Goal: Task Accomplishment & Management: Use online tool/utility

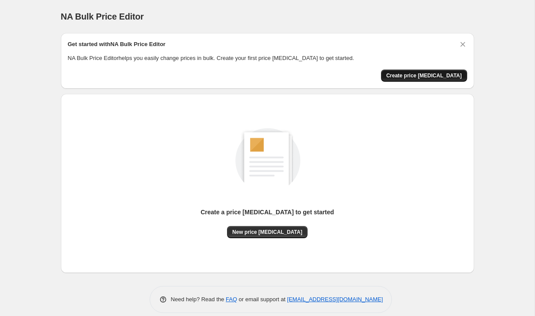
click at [419, 73] on span "Create price [MEDICAL_DATA]" at bounding box center [424, 75] width 76 height 7
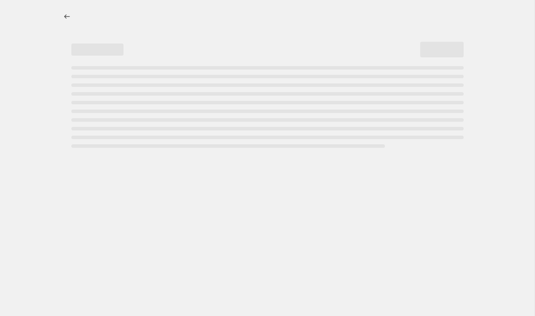
select select "percentage"
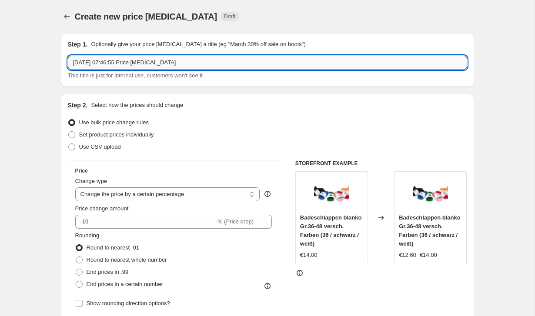
click at [210, 63] on input "[DATE] 07:46:55 Price [MEDICAL_DATA]" at bounding box center [267, 63] width 399 height 14
type input "1"
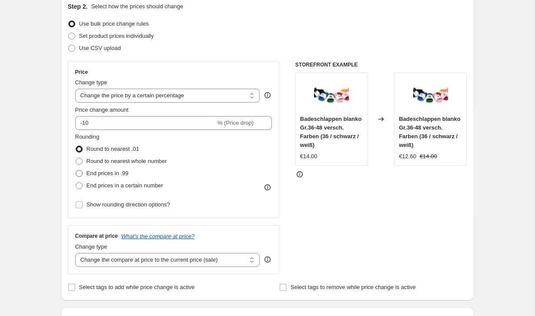
scroll to position [95, 0]
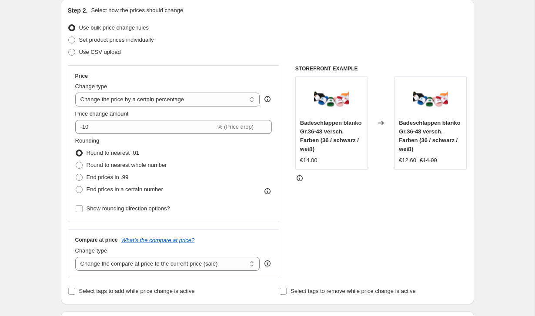
type input "Back to School Cricut"
click at [344, 138] on span "Badeschlappen blanko Gr.36-48 versch. Farben (36 / schwarz / weiß)" at bounding box center [331, 136] width 62 height 33
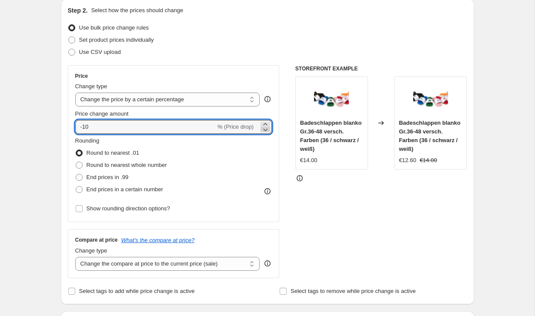
click at [269, 130] on icon at bounding box center [265, 129] width 9 height 9
type input "-12"
click at [243, 127] on span "% (Price drop)" at bounding box center [235, 126] width 36 height 7
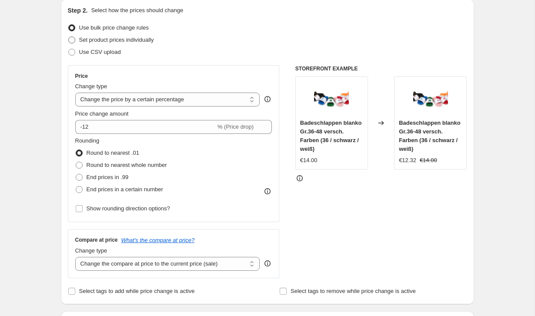
click at [134, 41] on span "Set product prices individually" at bounding box center [116, 40] width 75 height 7
click at [69, 37] on input "Set product prices individually" at bounding box center [68, 37] width 0 height 0
radio input "true"
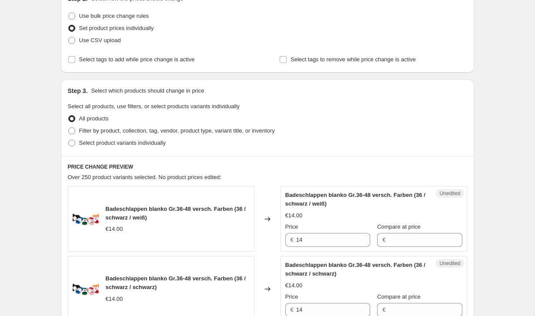
scroll to position [106, 0]
click at [109, 13] on span "Use bulk price change rules" at bounding box center [114, 16] width 70 height 7
click at [69, 13] on input "Use bulk price change rules" at bounding box center [68, 13] width 0 height 0
radio input "true"
select select "percentage"
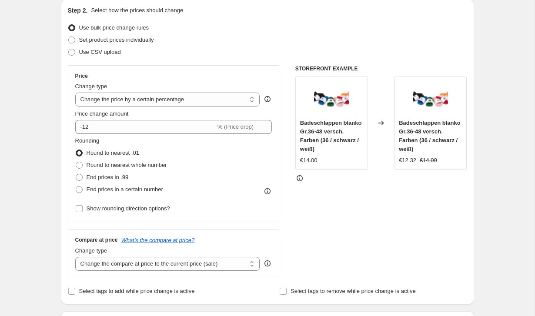
scroll to position [75, 0]
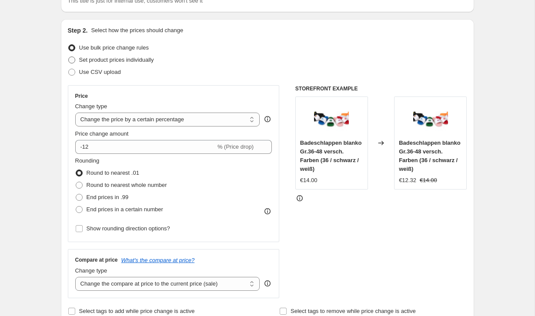
click at [104, 60] on span "Set product prices individually" at bounding box center [116, 60] width 75 height 7
click at [69, 57] on input "Set product prices individually" at bounding box center [68, 57] width 0 height 0
radio input "true"
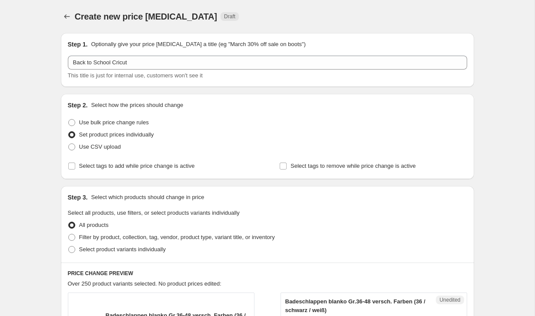
scroll to position [0, 0]
click at [72, 251] on span at bounding box center [71, 249] width 7 height 7
click at [69, 247] on input "Select product variants individually" at bounding box center [68, 246] width 0 height 0
radio input "true"
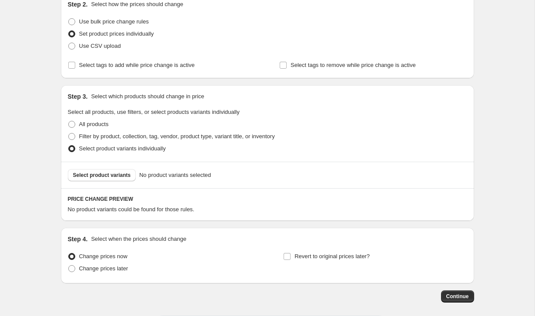
scroll to position [110, 0]
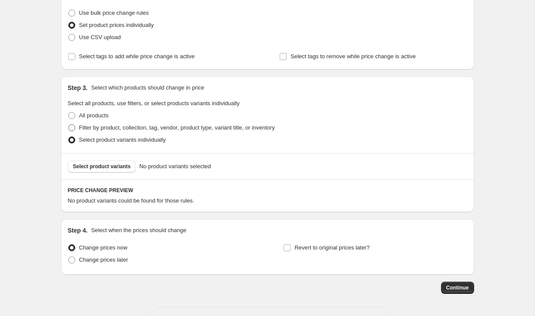
click at [74, 127] on span at bounding box center [71, 127] width 7 height 7
click at [69, 125] on input "Filter by product, collection, tag, vendor, product type, variant title, or inv…" at bounding box center [68, 124] width 0 height 0
radio input "true"
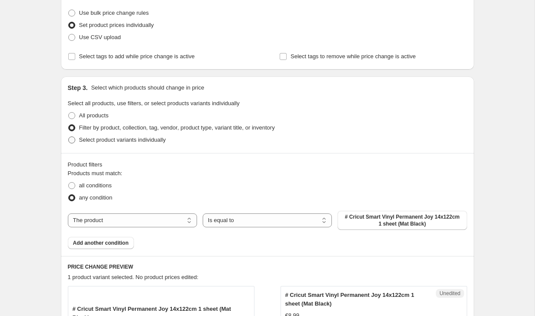
click at [71, 139] on span at bounding box center [71, 140] width 7 height 7
click at [69, 137] on input "Select product variants individually" at bounding box center [68, 137] width 0 height 0
radio input "true"
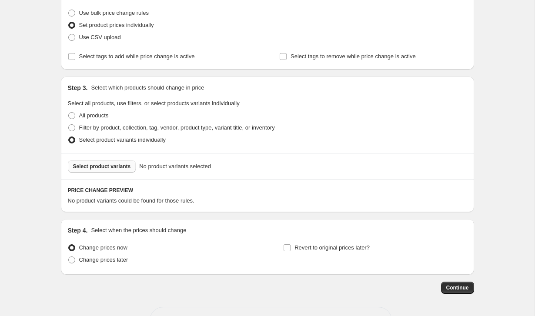
click at [87, 166] on span "Select product variants" at bounding box center [102, 166] width 58 height 7
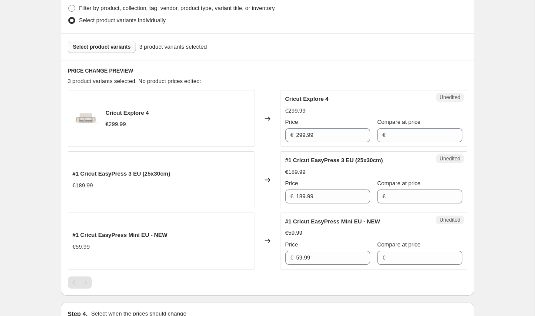
scroll to position [230, 0]
click at [393, 135] on input "Compare at price" at bounding box center [425, 135] width 74 height 14
type input "279,99"
click at [437, 133] on input "Compare at price" at bounding box center [425, 135] width 74 height 14
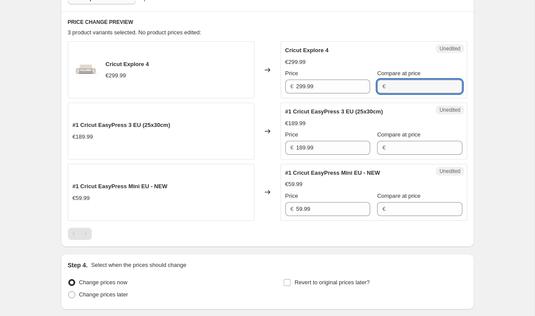
scroll to position [279, 0]
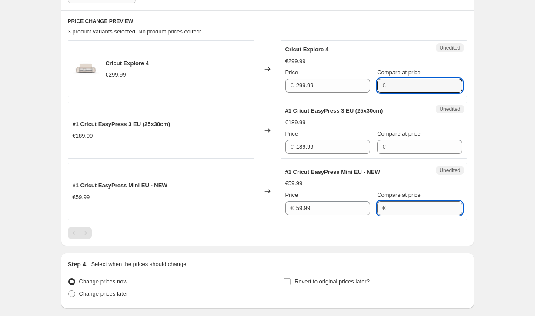
click at [402, 208] on input "Compare at price" at bounding box center [425, 208] width 74 height 14
type input "59,99"
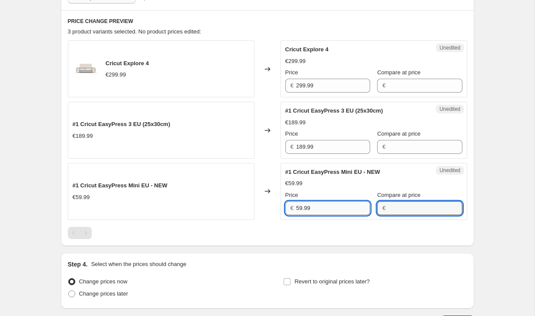
click at [363, 210] on input "59.99" at bounding box center [333, 208] width 74 height 14
type input "5"
type input "59.99"
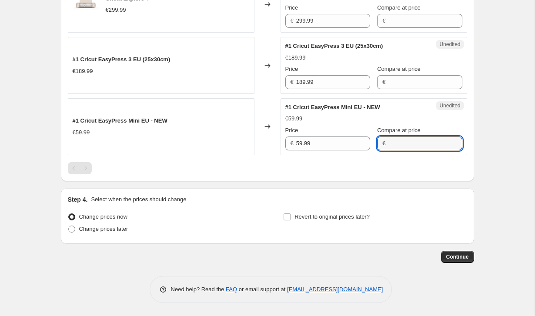
scroll to position [343, 0]
click at [114, 229] on span "Change prices later" at bounding box center [103, 229] width 49 height 7
click at [69, 226] on input "Change prices later" at bounding box center [68, 226] width 0 height 0
radio input "true"
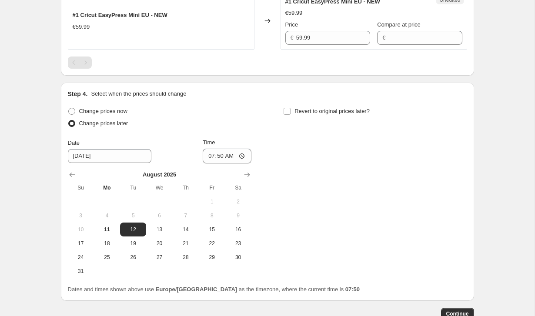
scroll to position [450, 0]
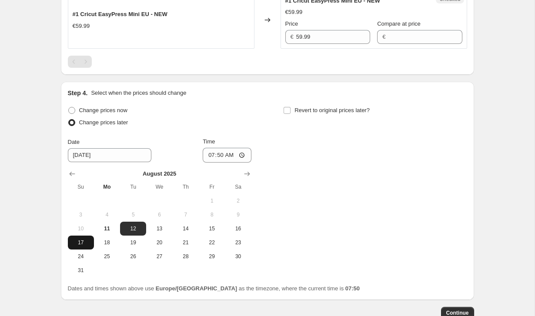
click at [80, 243] on span "17" at bounding box center [80, 242] width 19 height 7
type input "[DATE]"
click at [242, 157] on input "07:50" at bounding box center [227, 155] width 49 height 15
click at [230, 155] on input "07:50" at bounding box center [227, 155] width 49 height 15
type input "00:01"
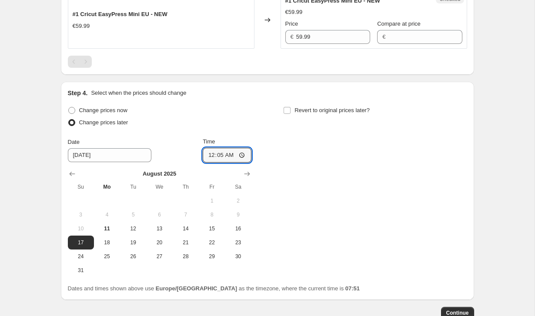
type input "00:05"
click at [323, 174] on div "Change prices now Change prices later Date [DATE] Time 00:[DATE] Mo Tu We Th Fr…" at bounding box center [267, 190] width 399 height 173
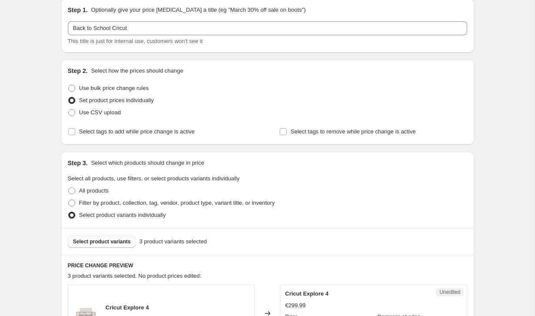
scroll to position [35, 0]
click at [283, 131] on input "Select tags to remove while price change is active" at bounding box center [283, 130] width 7 height 7
checkbox input "true"
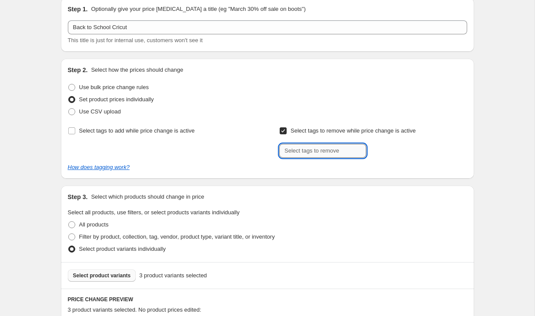
click at [295, 152] on input "text" at bounding box center [322, 151] width 87 height 14
click at [70, 128] on input "Select tags to add while price change is active" at bounding box center [71, 130] width 7 height 7
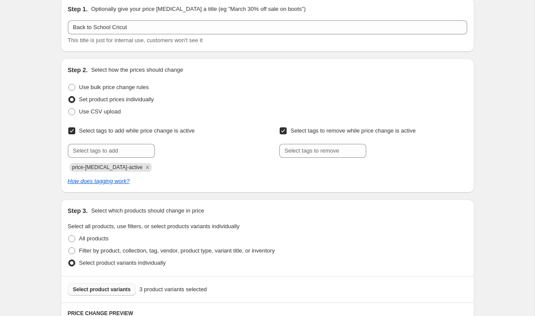
click at [73, 132] on input "Select tags to add while price change is active" at bounding box center [71, 130] width 7 height 7
checkbox input "false"
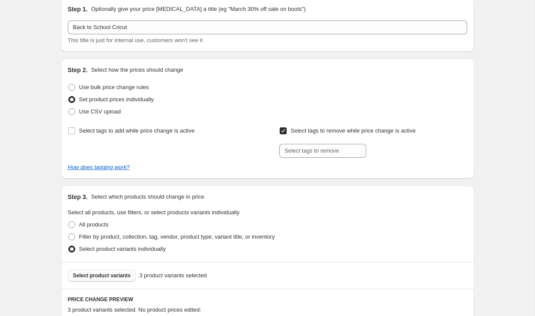
click at [284, 131] on input "Select tags to remove while price change is active" at bounding box center [283, 130] width 7 height 7
checkbox input "false"
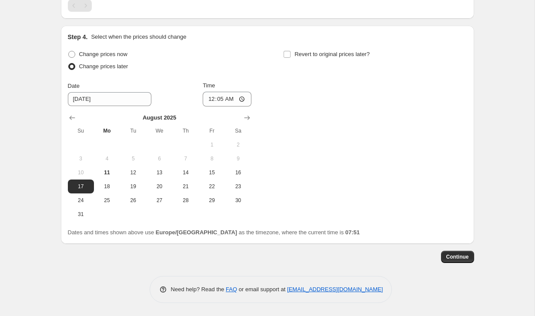
scroll to position [507, 0]
click at [458, 260] on span "Continue" at bounding box center [457, 256] width 23 height 7
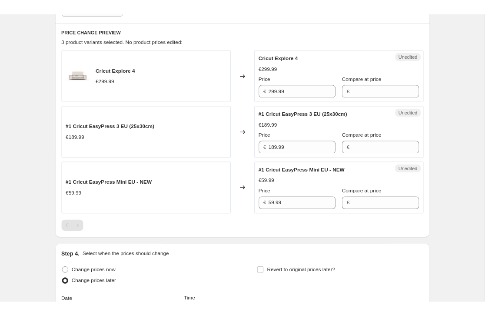
scroll to position [330, 0]
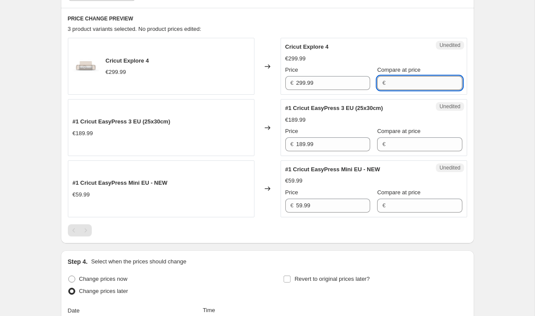
click at [398, 82] on input "Compare at price" at bounding box center [425, 83] width 74 height 14
type input "279.99"
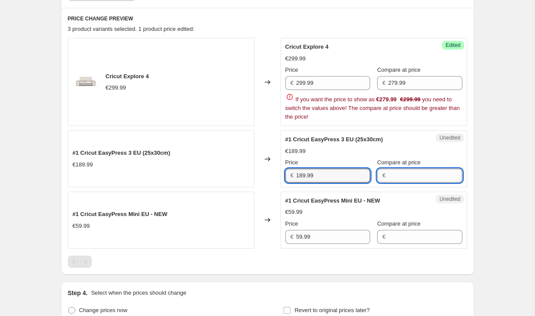
click at [408, 173] on input "Compare at price" at bounding box center [425, 176] width 74 height 14
type input "169.99"
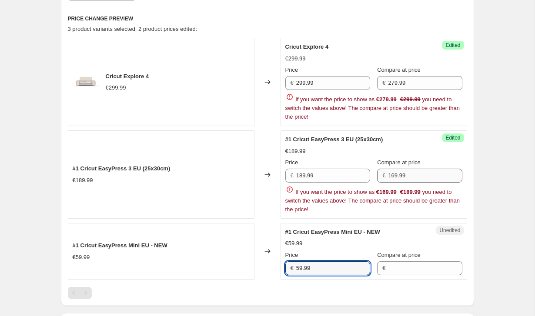
type input "q"
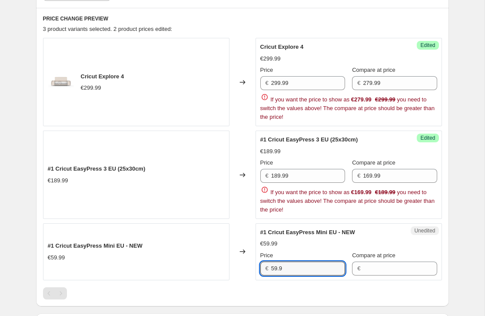
type input "59.99"
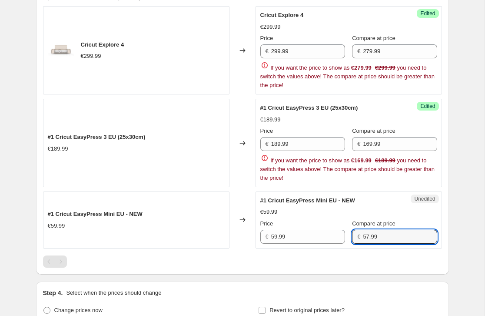
type input "57.99"
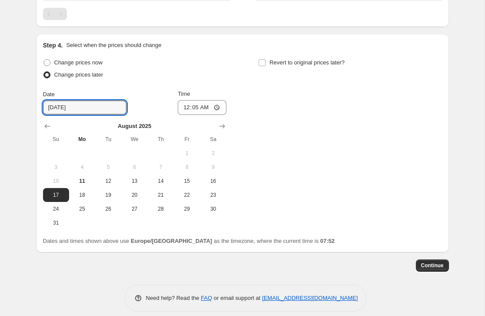
scroll to position [642, 0]
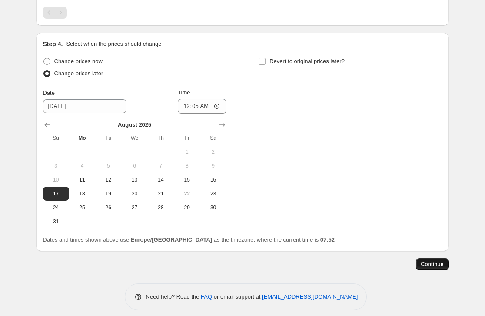
click at [429, 263] on span "Continue" at bounding box center [432, 263] width 23 height 7
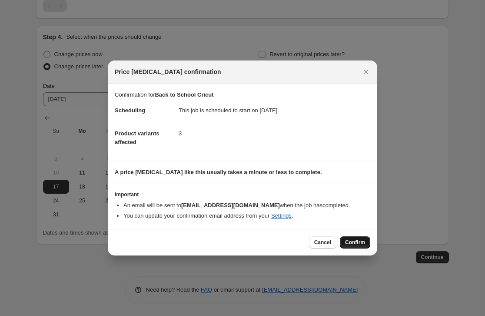
click at [349, 240] on span "Confirm" at bounding box center [355, 242] width 20 height 7
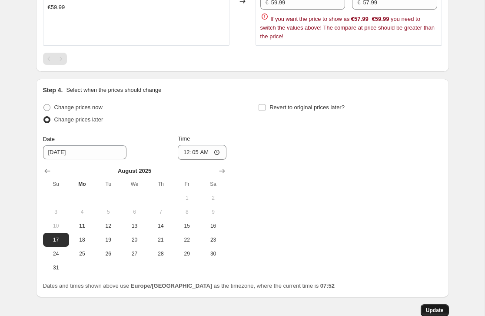
click at [429, 311] on span "Update" at bounding box center [435, 310] width 18 height 7
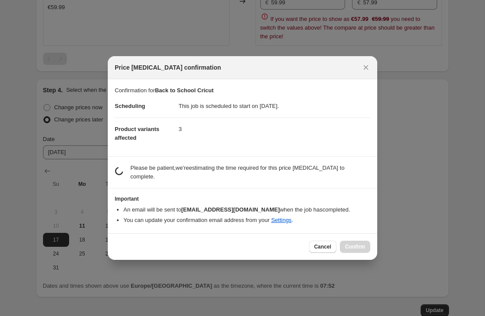
scroll to position [0, 0]
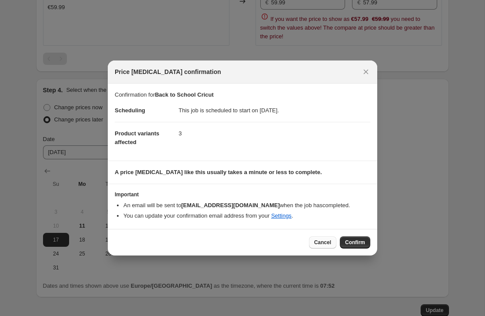
click at [321, 242] on span "Cancel" at bounding box center [322, 242] width 17 height 7
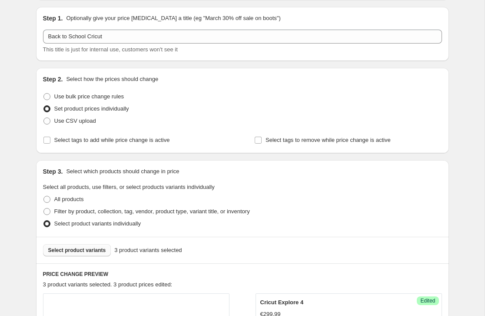
scroll to position [78, 0]
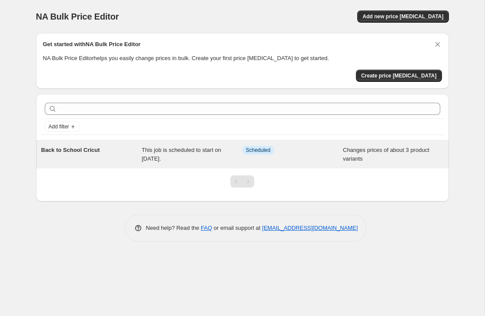
click at [190, 151] on span "This job is scheduled to start on [DATE]." at bounding box center [182, 154] width 80 height 15
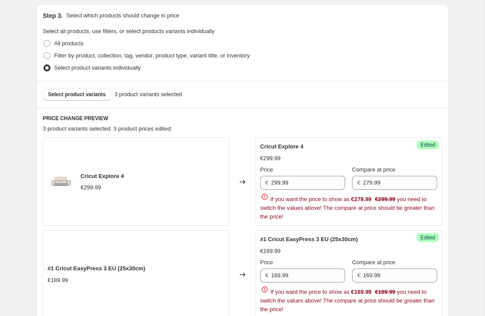
scroll to position [242, 0]
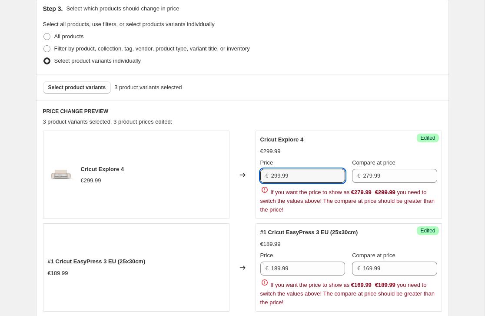
drag, startPoint x: 312, startPoint y: 175, endPoint x: 236, endPoint y: 178, distance: 75.7
click at [237, 178] on div "Cricut Explore 4 €299.99 Changed to Success Edited Cricut Explore 4 €299.99 Pri…" at bounding box center [242, 174] width 399 height 88
type input "279.99"
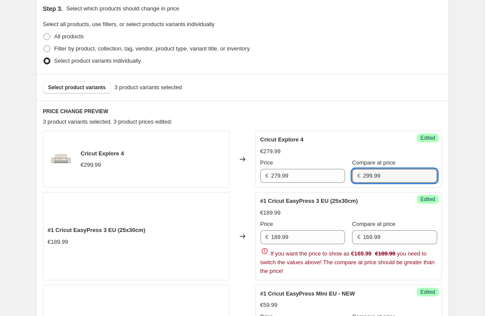
type input "299.99"
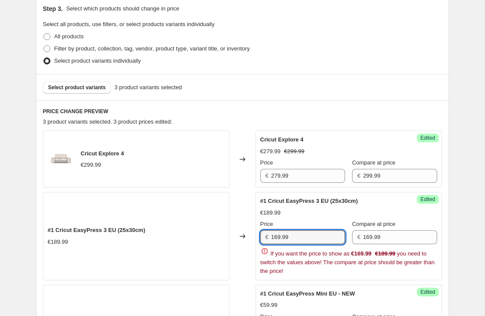
type input "169.99"
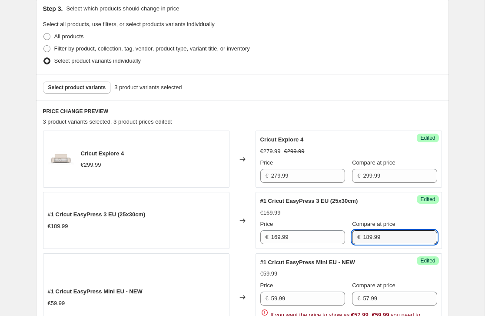
type input "189.99"
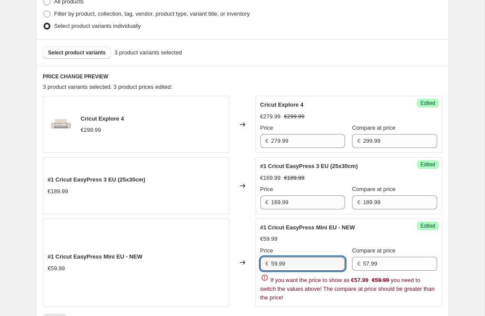
scroll to position [279, 0]
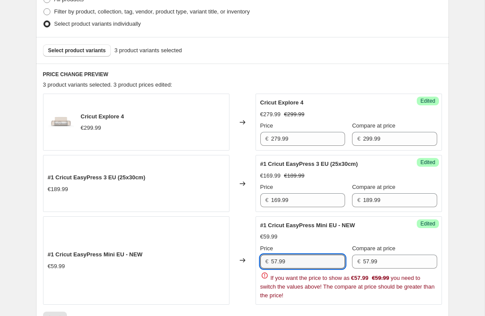
type input "57.99"
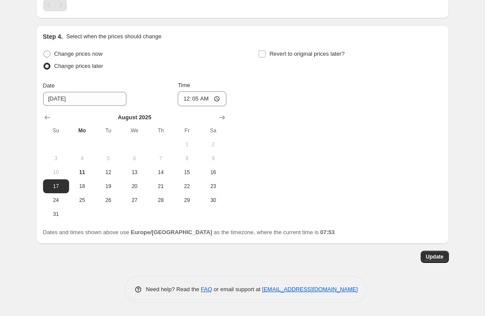
scroll to position [560, 0]
type input "59.99"
click at [437, 256] on span "Update" at bounding box center [435, 256] width 18 height 7
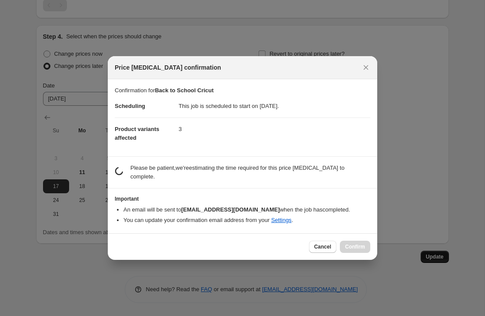
scroll to position [0, 0]
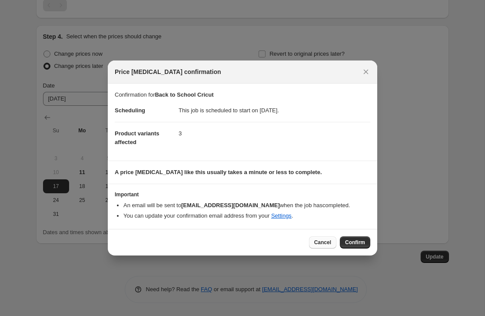
click at [324, 240] on span "Cancel" at bounding box center [322, 242] width 17 height 7
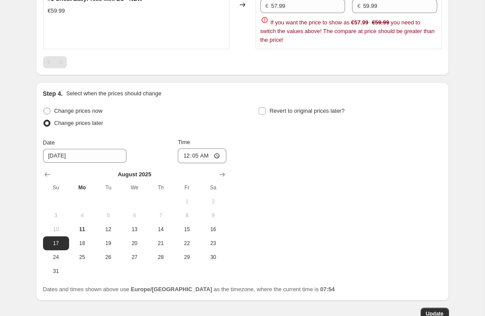
scroll to position [641, 0]
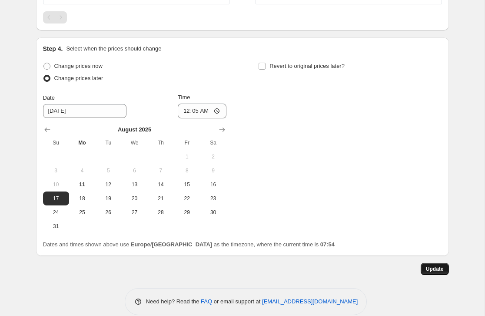
click at [437, 268] on span "Update" at bounding box center [435, 268] width 18 height 7
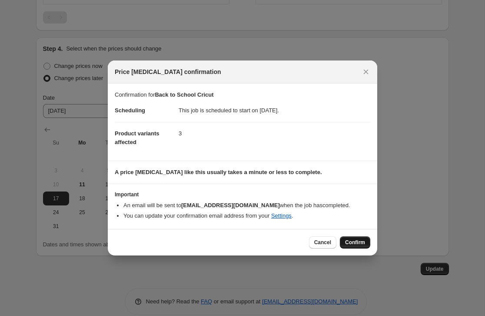
click at [357, 245] on span "Confirm" at bounding box center [355, 242] width 20 height 7
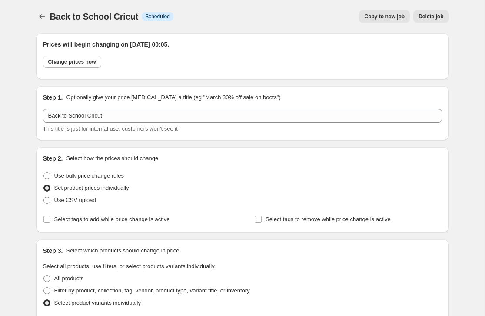
scroll to position [0, 0]
click at [43, 15] on icon "Price change jobs" at bounding box center [42, 16] width 9 height 9
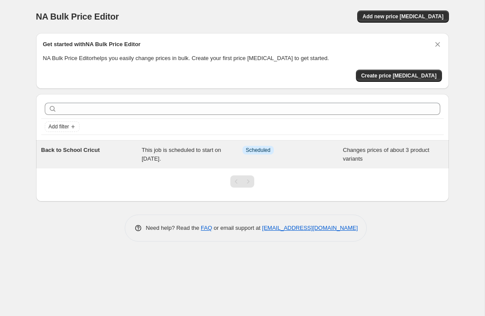
click at [377, 153] on span "Changes prices of about 3 product variants" at bounding box center [386, 154] width 87 height 15
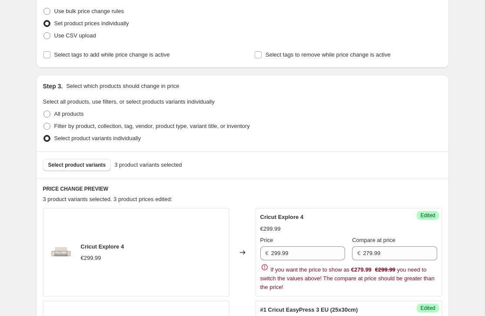
scroll to position [165, 0]
click at [48, 126] on span at bounding box center [46, 125] width 7 height 7
click at [44, 123] on input "Filter by product, collection, tag, vendor, product type, variant title, or inv…" at bounding box center [43, 122] width 0 height 0
radio input "true"
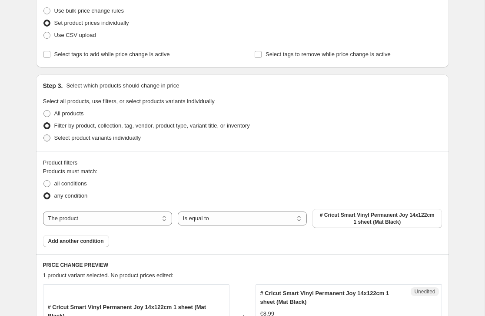
click at [47, 139] on span at bounding box center [46, 137] width 7 height 7
click at [44, 135] on input "Select product variants individually" at bounding box center [43, 134] width 0 height 0
radio input "true"
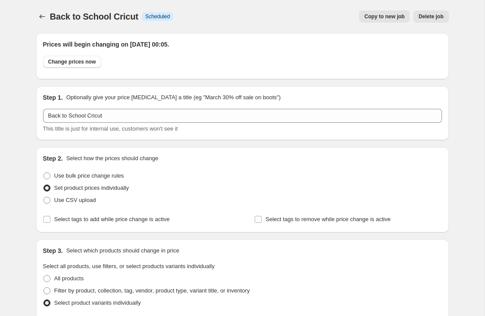
scroll to position [0, 0]
click at [44, 15] on icon "Price change jobs" at bounding box center [42, 16] width 9 height 9
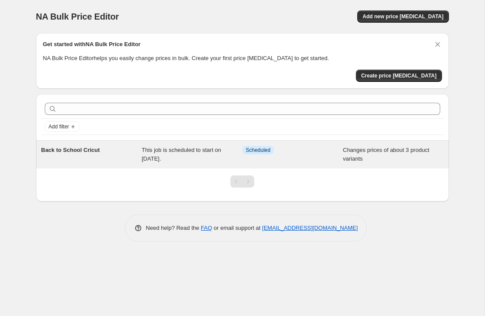
click at [252, 153] on span "Info Scheduled" at bounding box center [259, 150] width 32 height 9
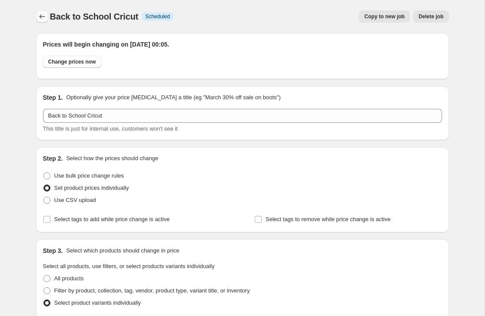
click at [42, 15] on icon "Price change jobs" at bounding box center [42, 16] width 9 height 9
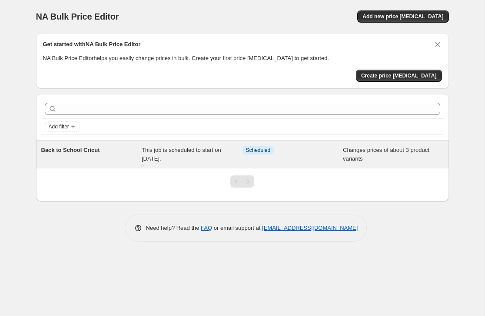
click at [385, 155] on span "Changes prices of about 3 product variants" at bounding box center [386, 154] width 87 height 15
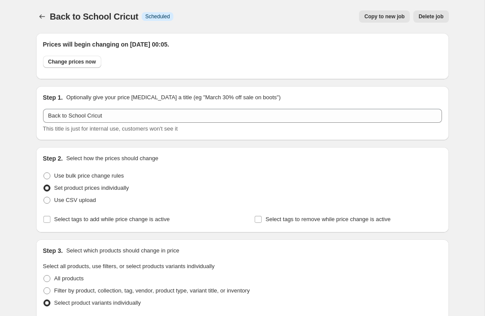
click at [432, 17] on span "Delete job" at bounding box center [431, 16] width 25 height 7
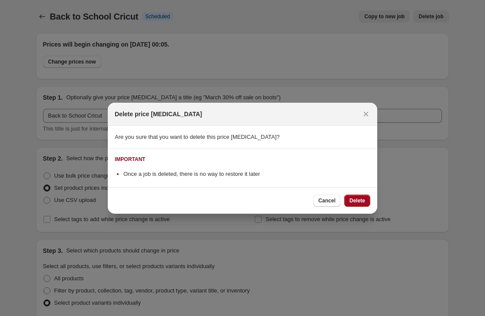
click at [361, 202] on span "Delete" at bounding box center [358, 200] width 16 height 7
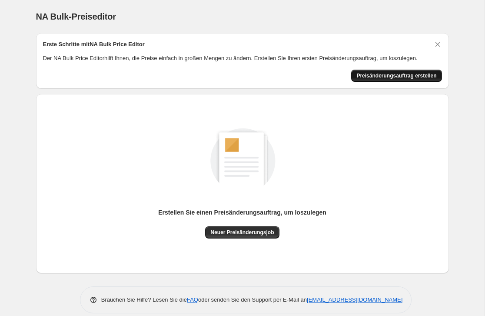
click at [408, 74] on span "Preisänderungsauftrag erstellen" at bounding box center [397, 75] width 80 height 7
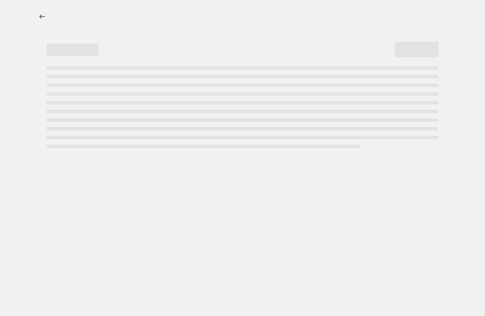
select select "percentage"
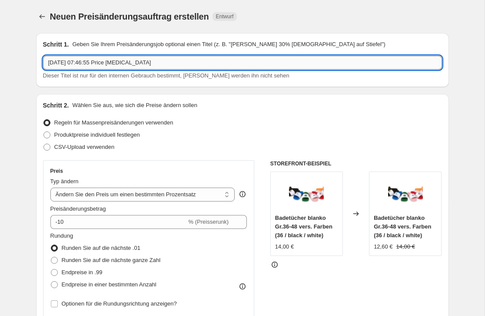
click at [177, 64] on input "[DATE] 07:46:55 Price [MEDICAL_DATA]" at bounding box center [242, 63] width 399 height 14
type input "1"
type input "Cricut Back to School"
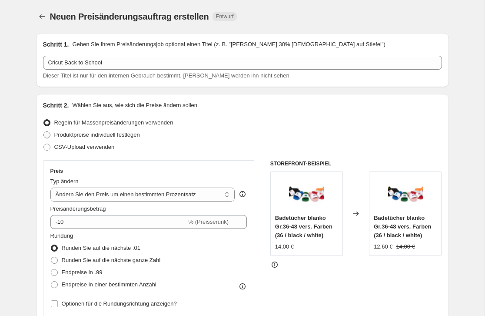
click at [139, 135] on span "Produktpreise individuell festlegen" at bounding box center [97, 134] width 86 height 7
click at [44, 132] on input "Produktpreise individuell festlegen" at bounding box center [43, 131] width 0 height 0
radio input "true"
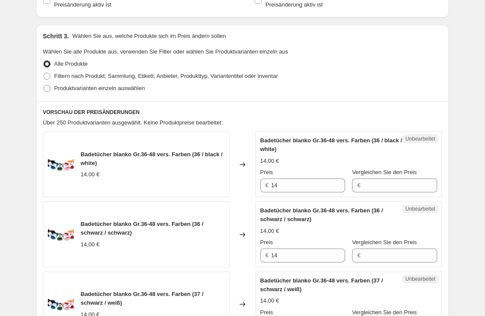
scroll to position [147, 0]
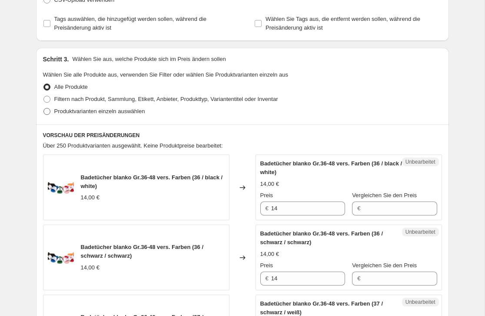
click at [83, 110] on span "Produktvarianten einzeln auswählen" at bounding box center [99, 111] width 91 height 7
click at [44, 108] on input "Produktvarianten einzeln auswählen" at bounding box center [43, 108] width 0 height 0
radio input "true"
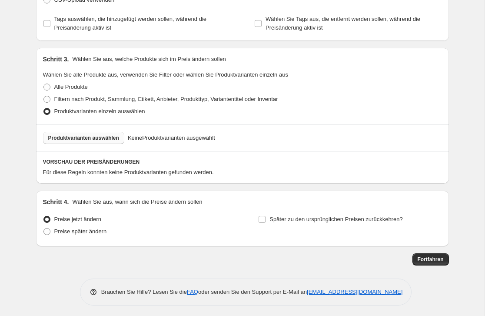
click at [85, 137] on span "Produktvarianten auswählen" at bounding box center [83, 137] width 71 height 7
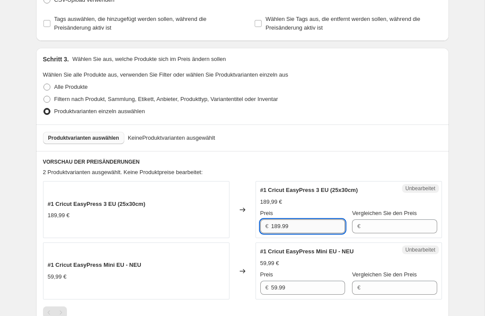
click at [302, 226] on input "189.99" at bounding box center [308, 226] width 74 height 14
type input "1"
type input "169.99"
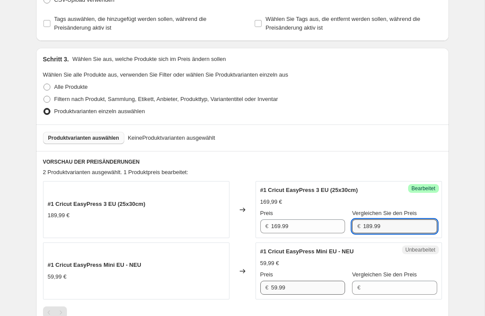
type input "189.99"
click at [291, 288] on input "59.99" at bounding box center [308, 287] width 74 height 14
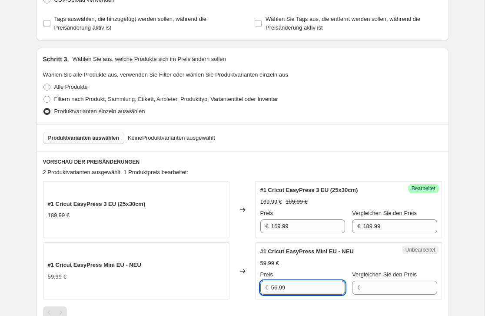
type input "56.99"
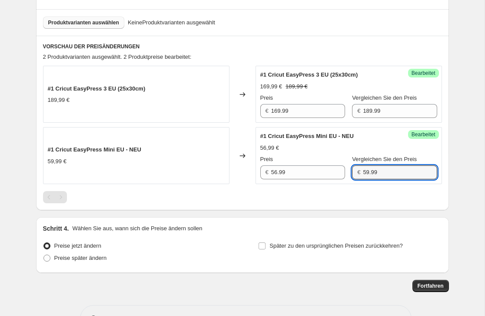
scroll to position [263, 0]
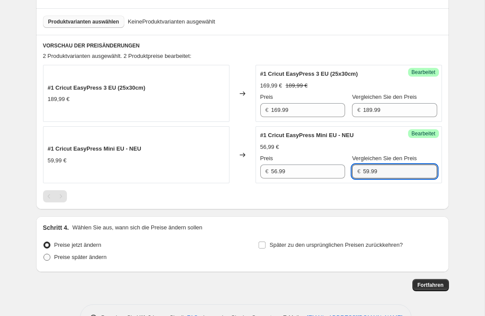
type input "59.99"
click at [106, 257] on span "Preise später ändern" at bounding box center [80, 256] width 53 height 7
click at [44, 254] on input "Preise später ändern" at bounding box center [43, 253] width 0 height 0
radio input "true"
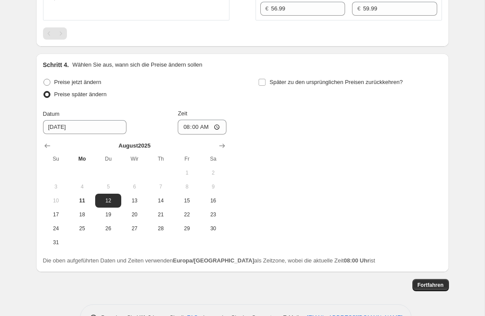
scroll to position [427, 0]
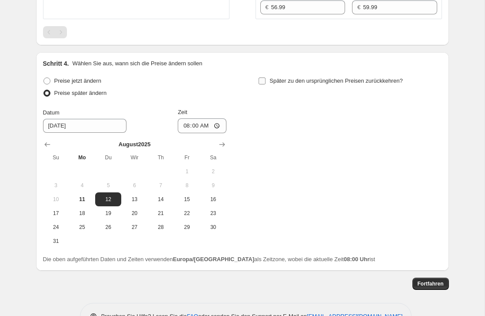
click at [263, 81] on input "Später zu den ursprünglichen Preisen zurückkehren?" at bounding box center [262, 80] width 7 height 7
checkbox input "true"
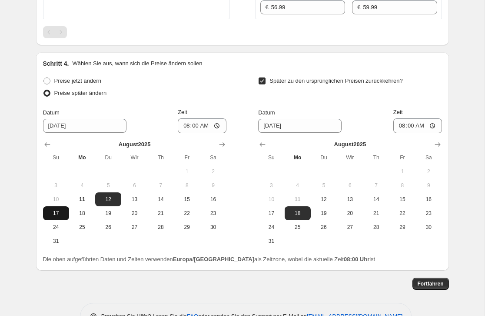
click at [57, 215] on span "17" at bounding box center [56, 213] width 19 height 7
type input "[DATE]"
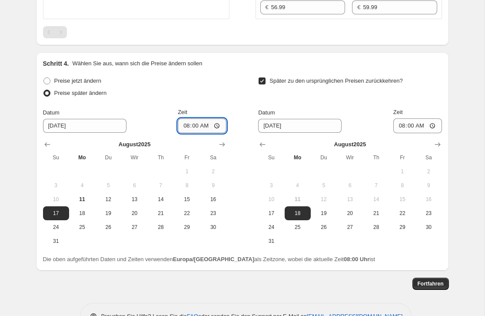
click at [208, 124] on input "08:00" at bounding box center [202, 125] width 49 height 15
type input "00:05"
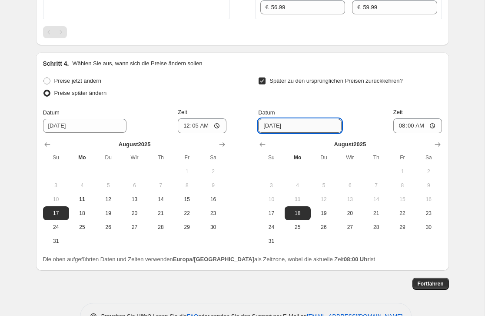
click at [316, 123] on input "[DATE]" at bounding box center [299, 126] width 83 height 14
click at [427, 230] on span "30" at bounding box center [428, 226] width 19 height 7
type input "[DATE]"
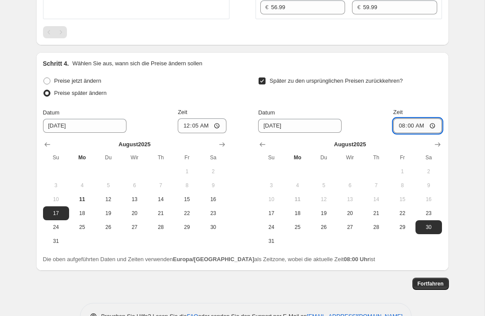
click at [425, 126] on input "08:00" at bounding box center [417, 125] width 49 height 15
type input "23:55"
click at [436, 287] on span "Fortfahren" at bounding box center [431, 283] width 26 height 7
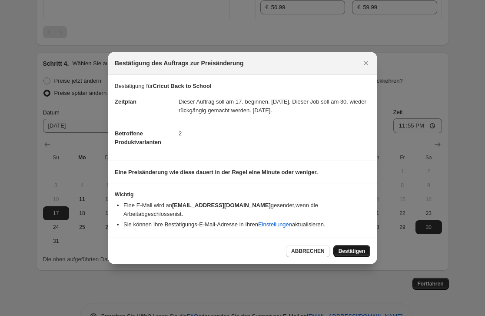
click at [353, 247] on span "Bestätigen" at bounding box center [352, 250] width 27 height 7
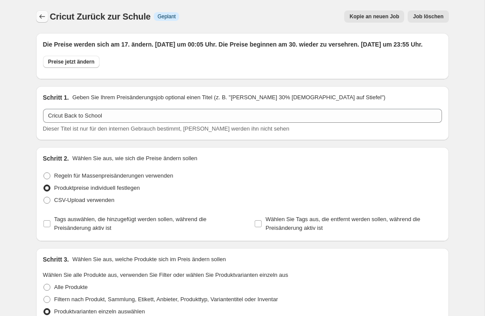
click at [42, 16] on icon "Preisänderungsjobs" at bounding box center [42, 16] width 9 height 9
